Goal: Transaction & Acquisition: Subscribe to service/newsletter

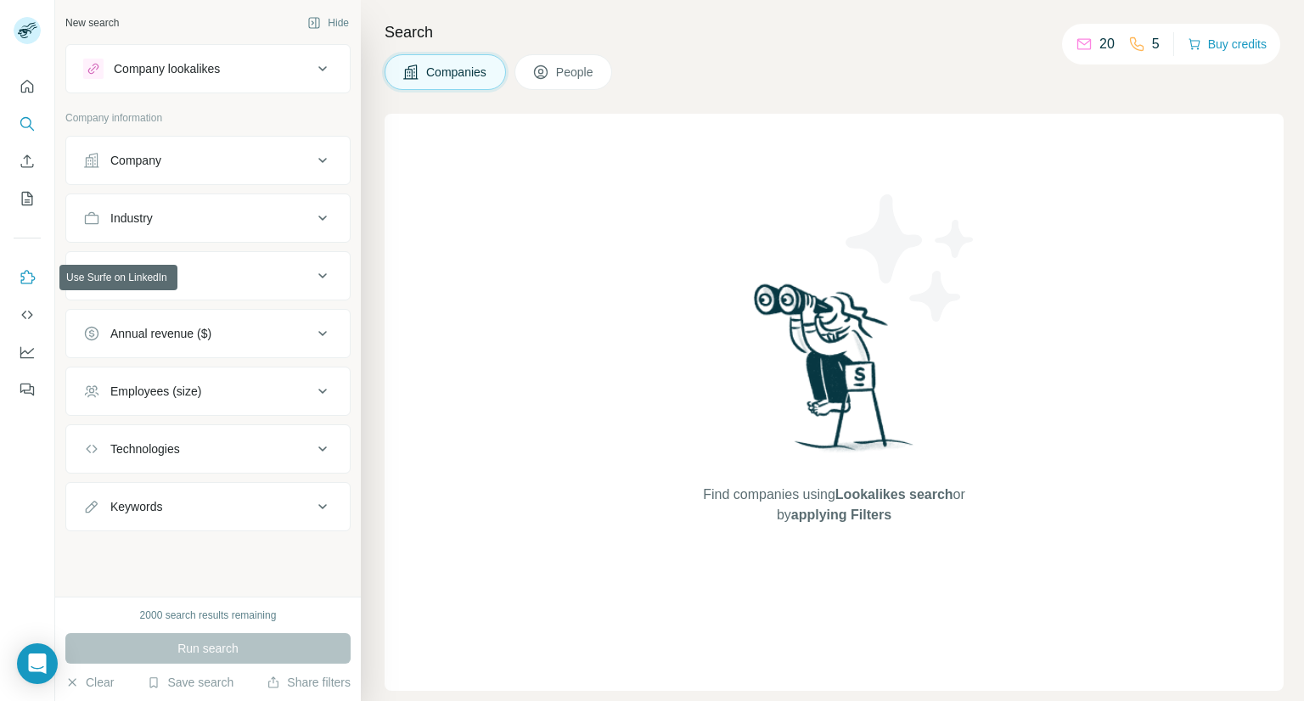
click at [31, 283] on icon "Use Surfe on LinkedIn" at bounding box center [27, 277] width 17 height 17
click at [34, 279] on icon "Use Surfe on LinkedIn" at bounding box center [27, 277] width 17 height 17
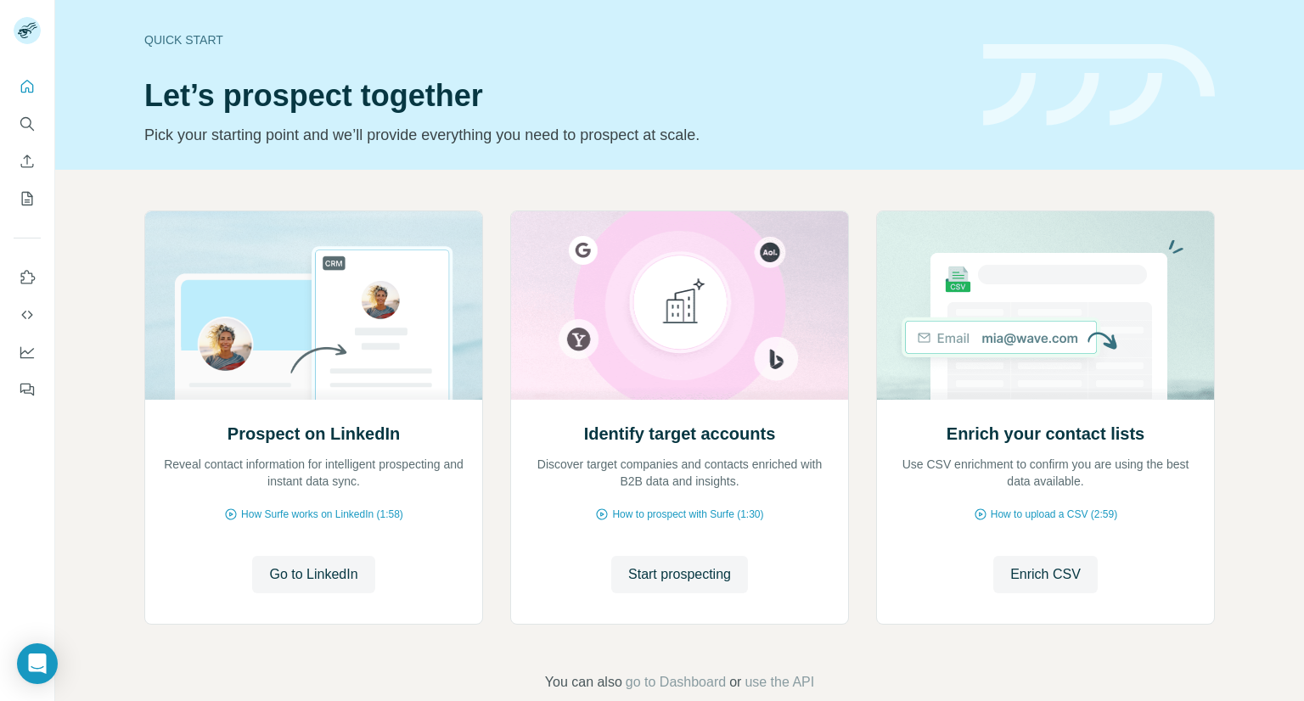
click at [100, 196] on div "Prospect on LinkedIn Reveal contact information for intelligent prospecting and…" at bounding box center [679, 452] width 1249 height 564
click at [652, 576] on span "Start prospecting" at bounding box center [679, 575] width 103 height 20
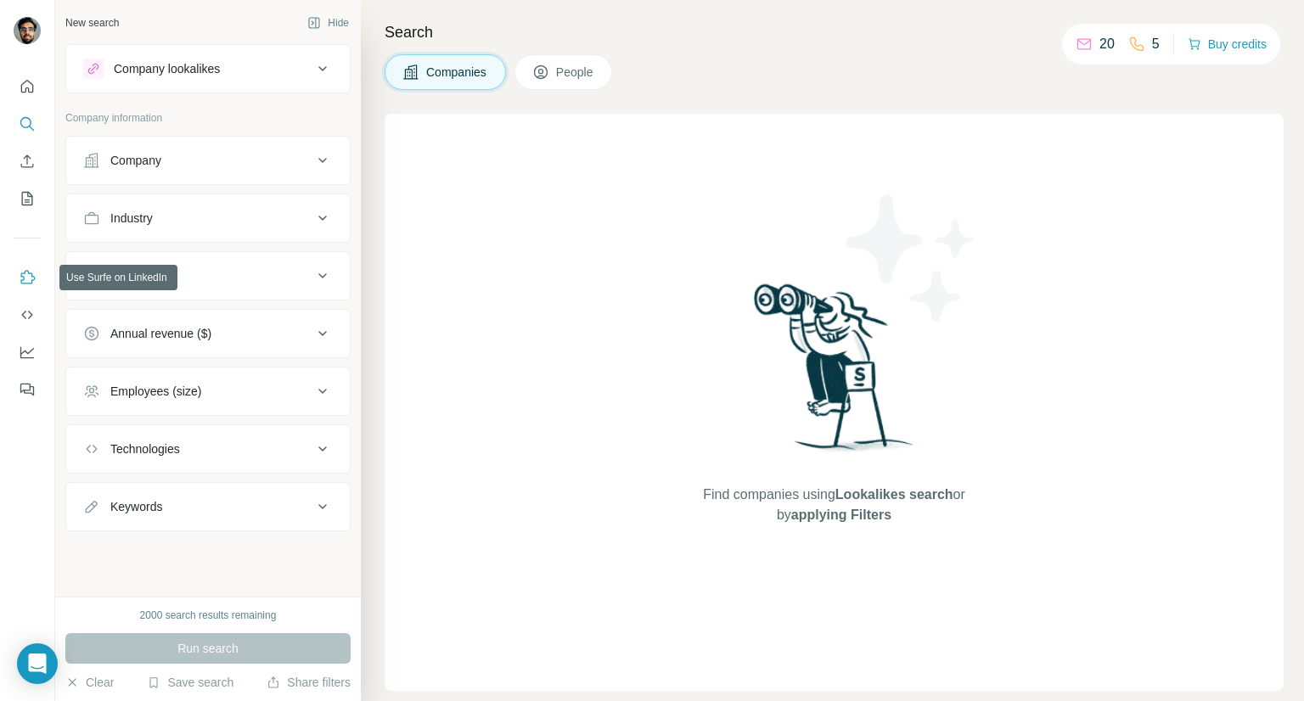
click at [31, 278] on icon "Use Surfe on LinkedIn" at bounding box center [27, 277] width 17 height 17
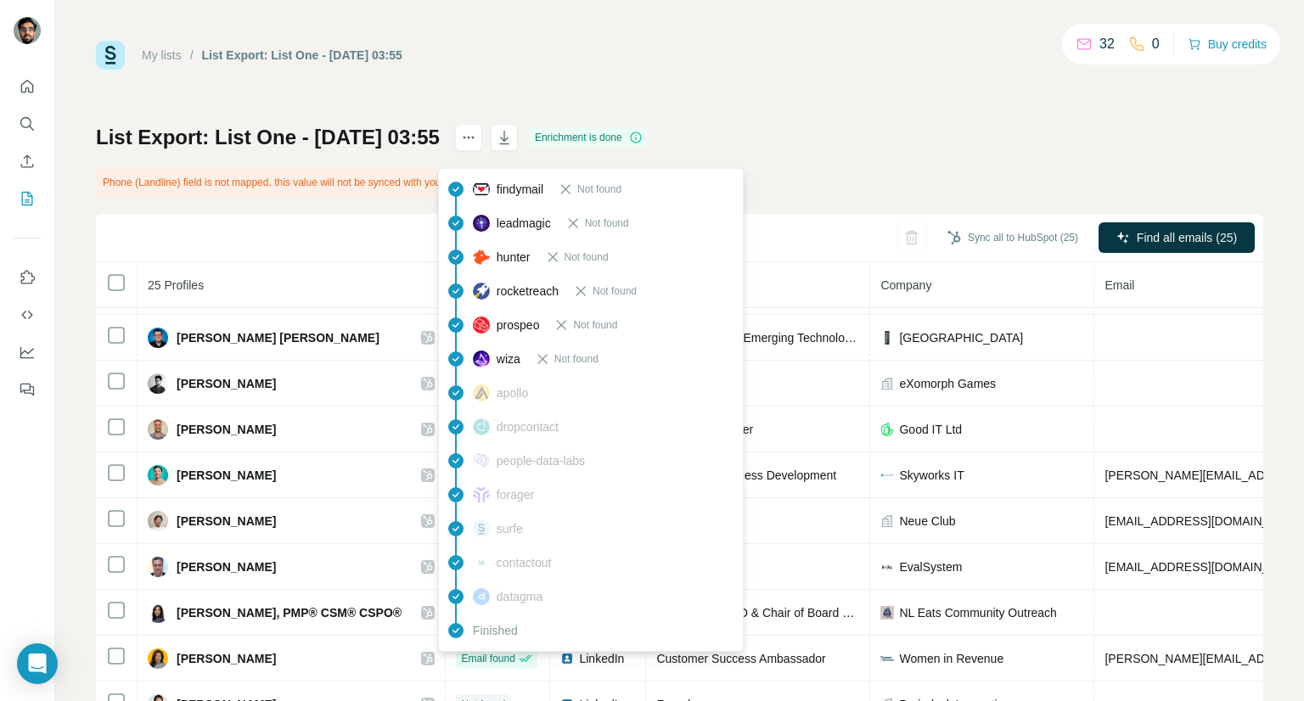
scroll to position [221, 0]
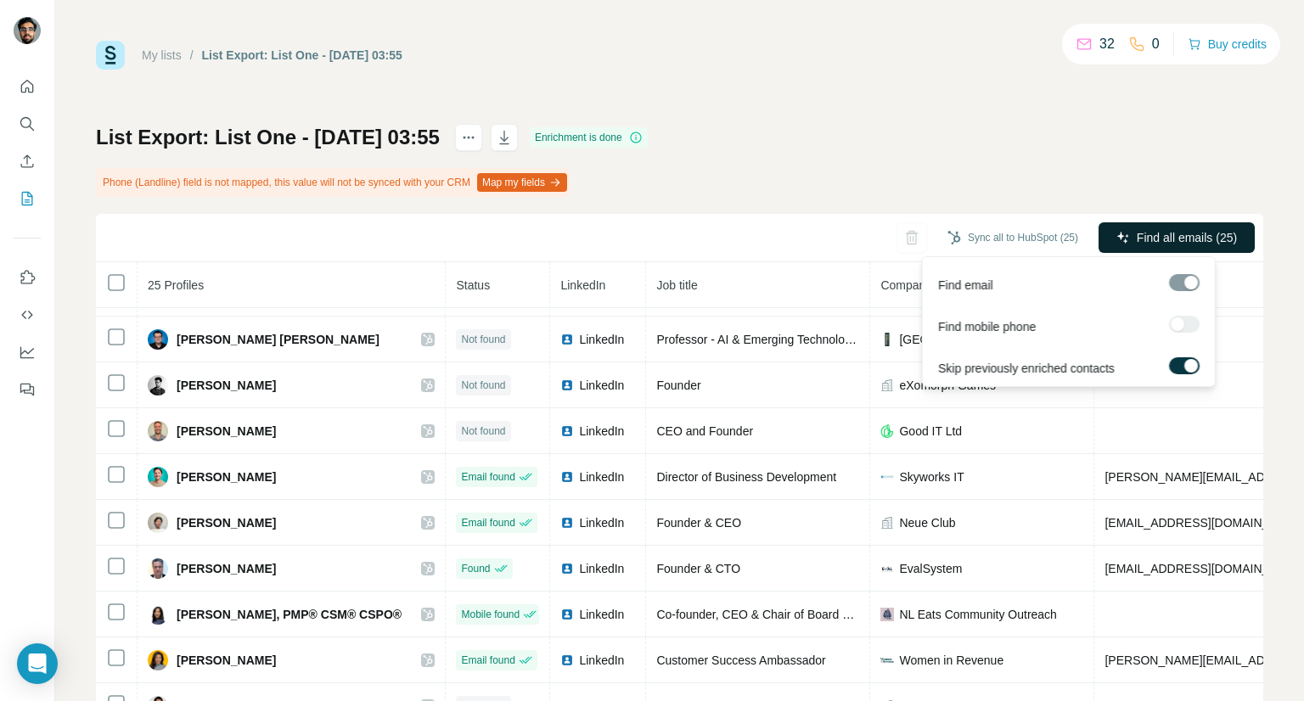
click at [1160, 235] on span "Find all emails (25)" at bounding box center [1187, 237] width 100 height 17
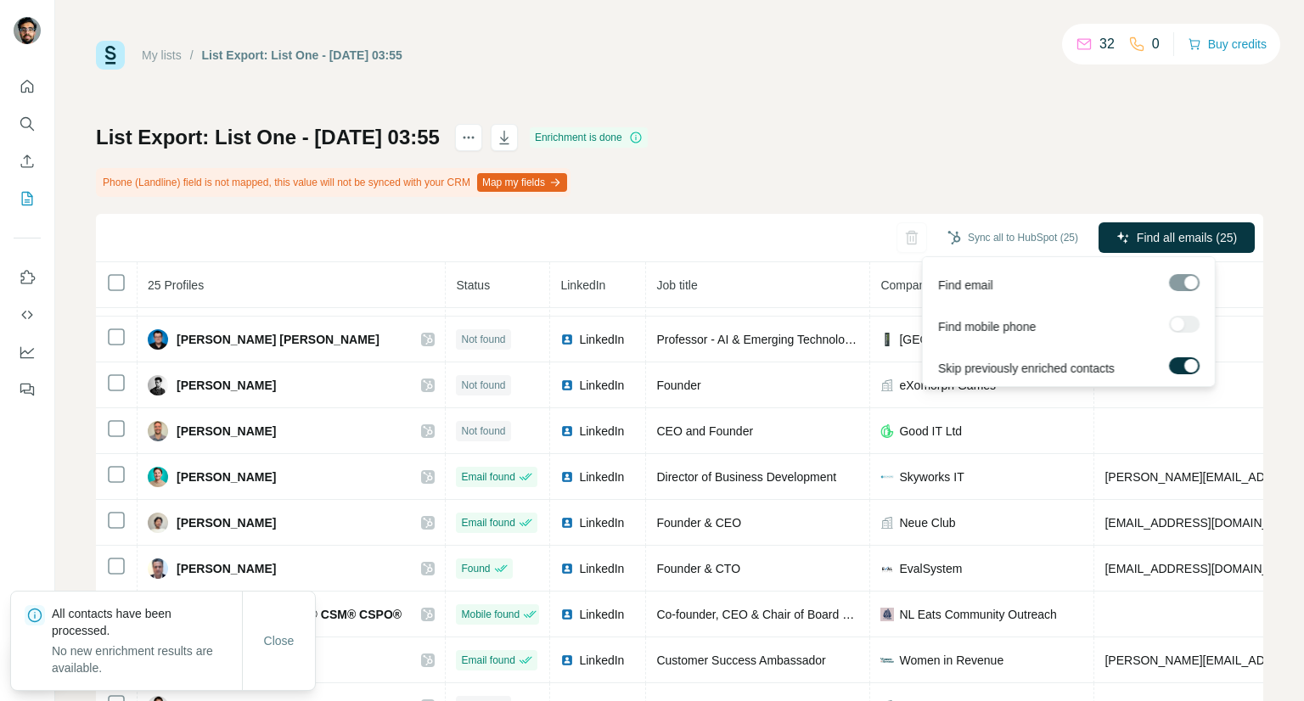
click at [1160, 235] on span "Find all emails (25)" at bounding box center [1187, 237] width 100 height 17
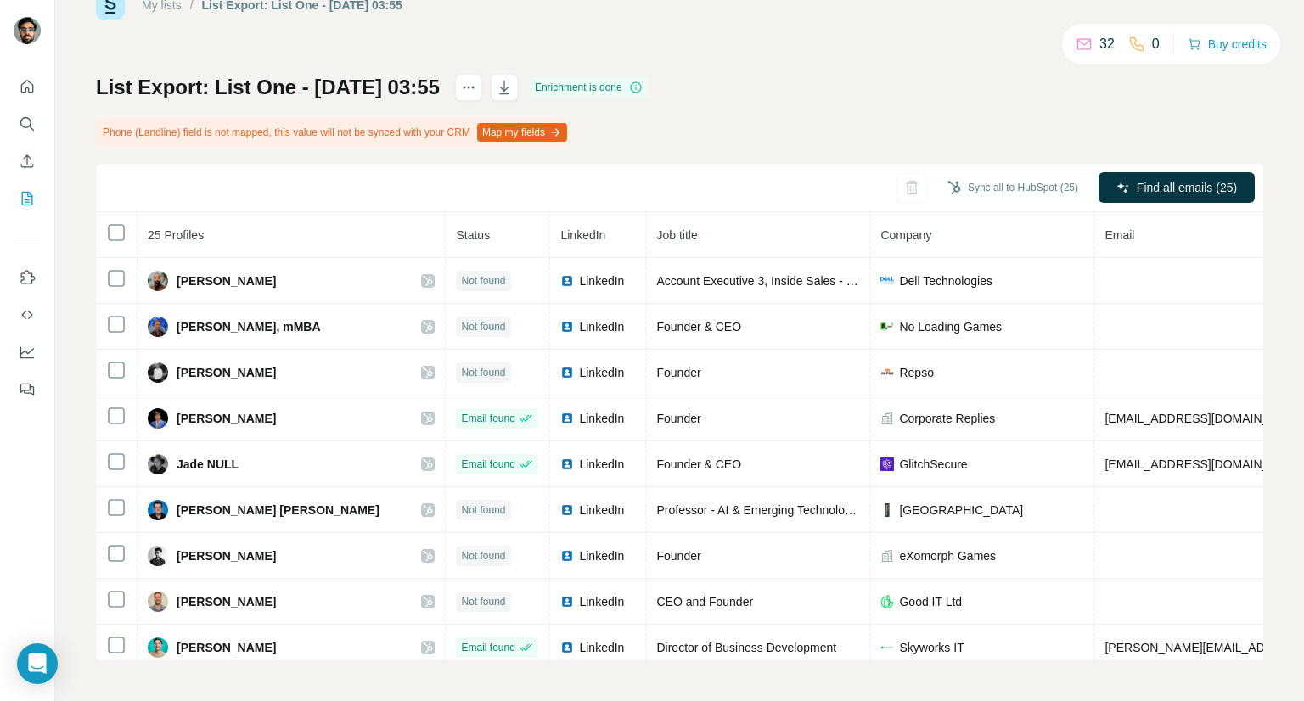
scroll to position [0, 0]
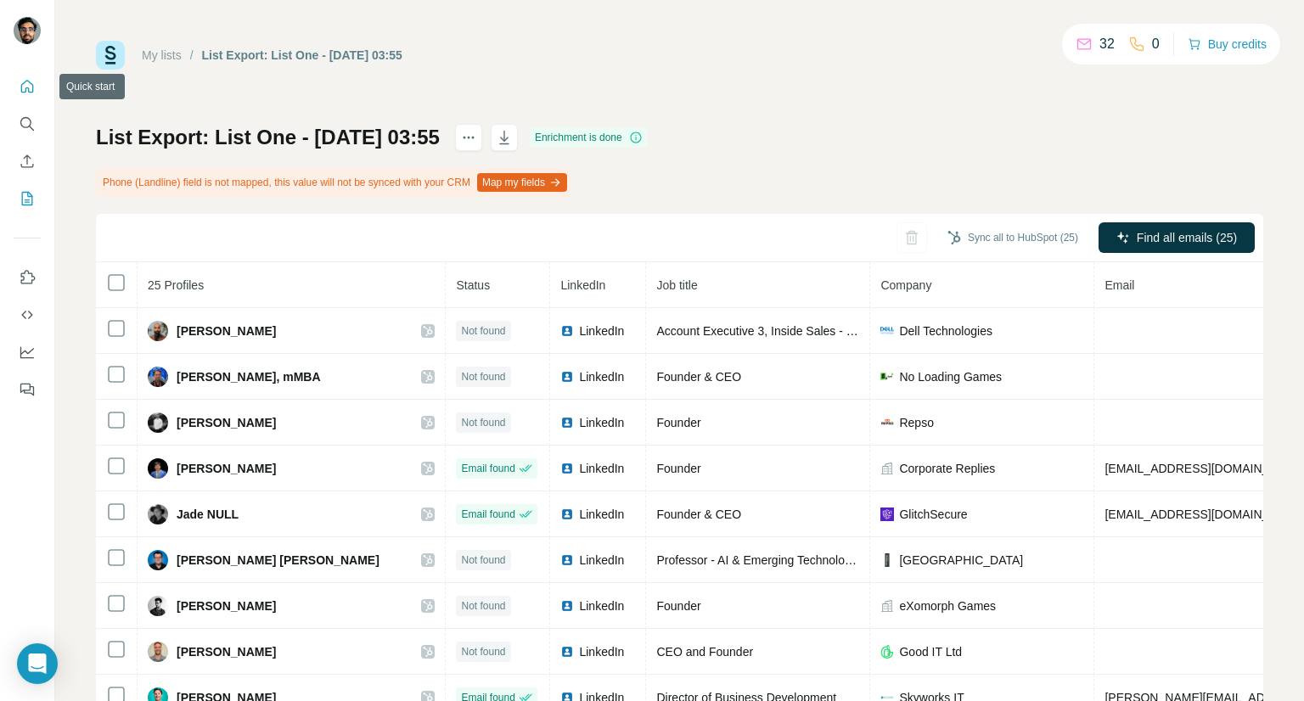
click at [35, 86] on icon "Quick start" at bounding box center [27, 86] width 17 height 17
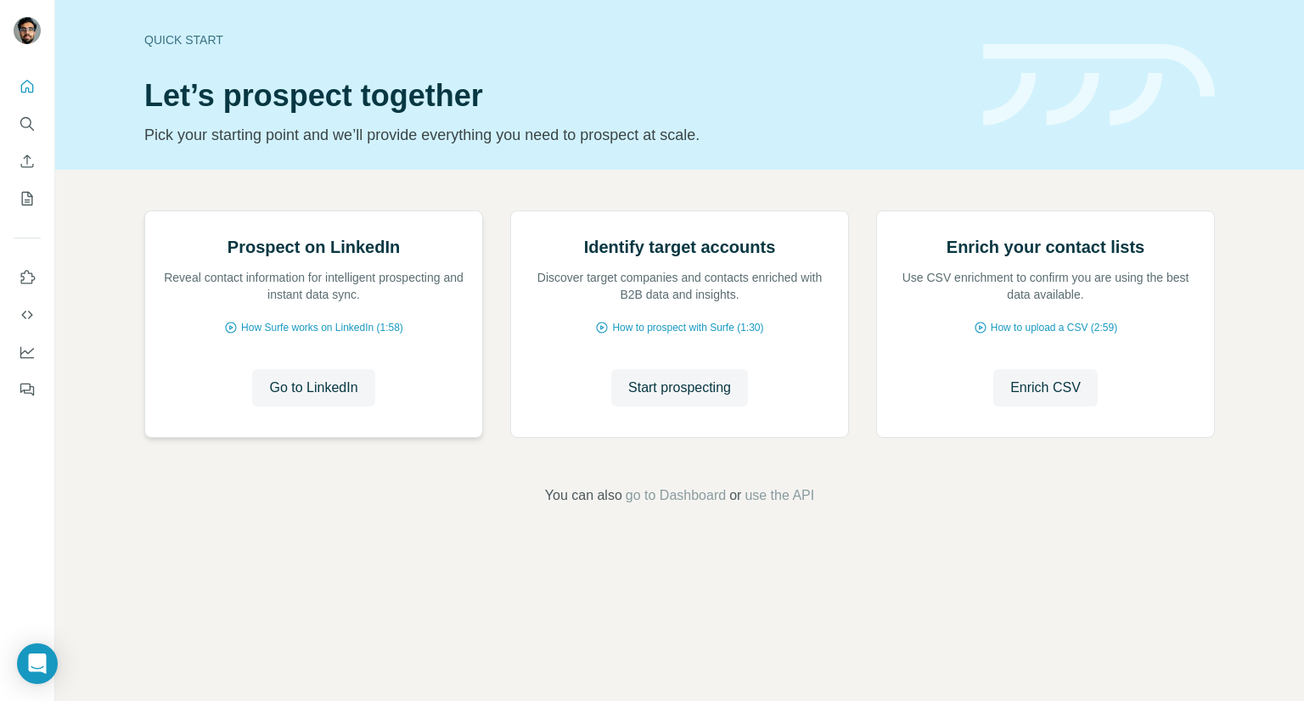
scroll to position [32, 0]
click at [665, 506] on span "go to Dashboard" at bounding box center [676, 496] width 100 height 20
